Goal: Go to known website: Access a specific website the user already knows

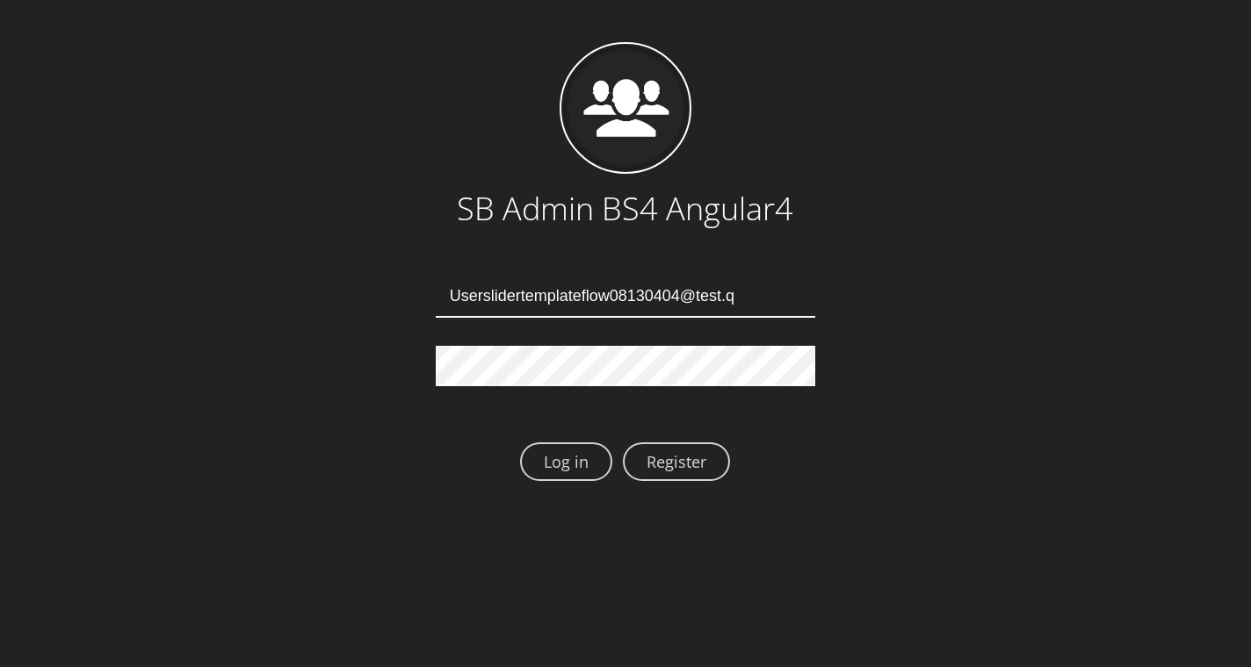
type input "[EMAIL_ADDRESS][DOMAIN_NAME]"
